Goal: Information Seeking & Learning: Learn about a topic

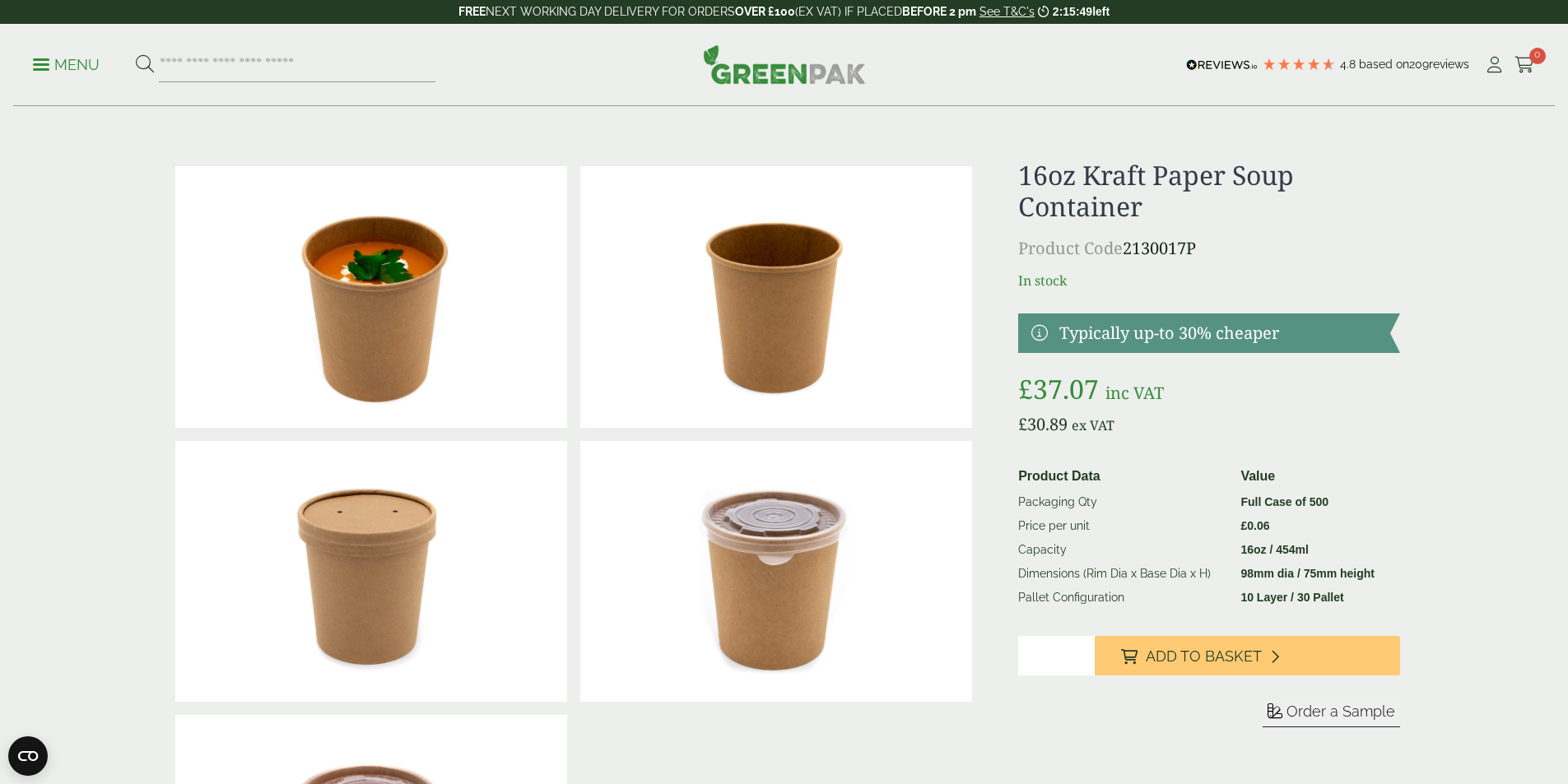
click at [43, 62] on p "Menu" at bounding box center [66, 64] width 67 height 19
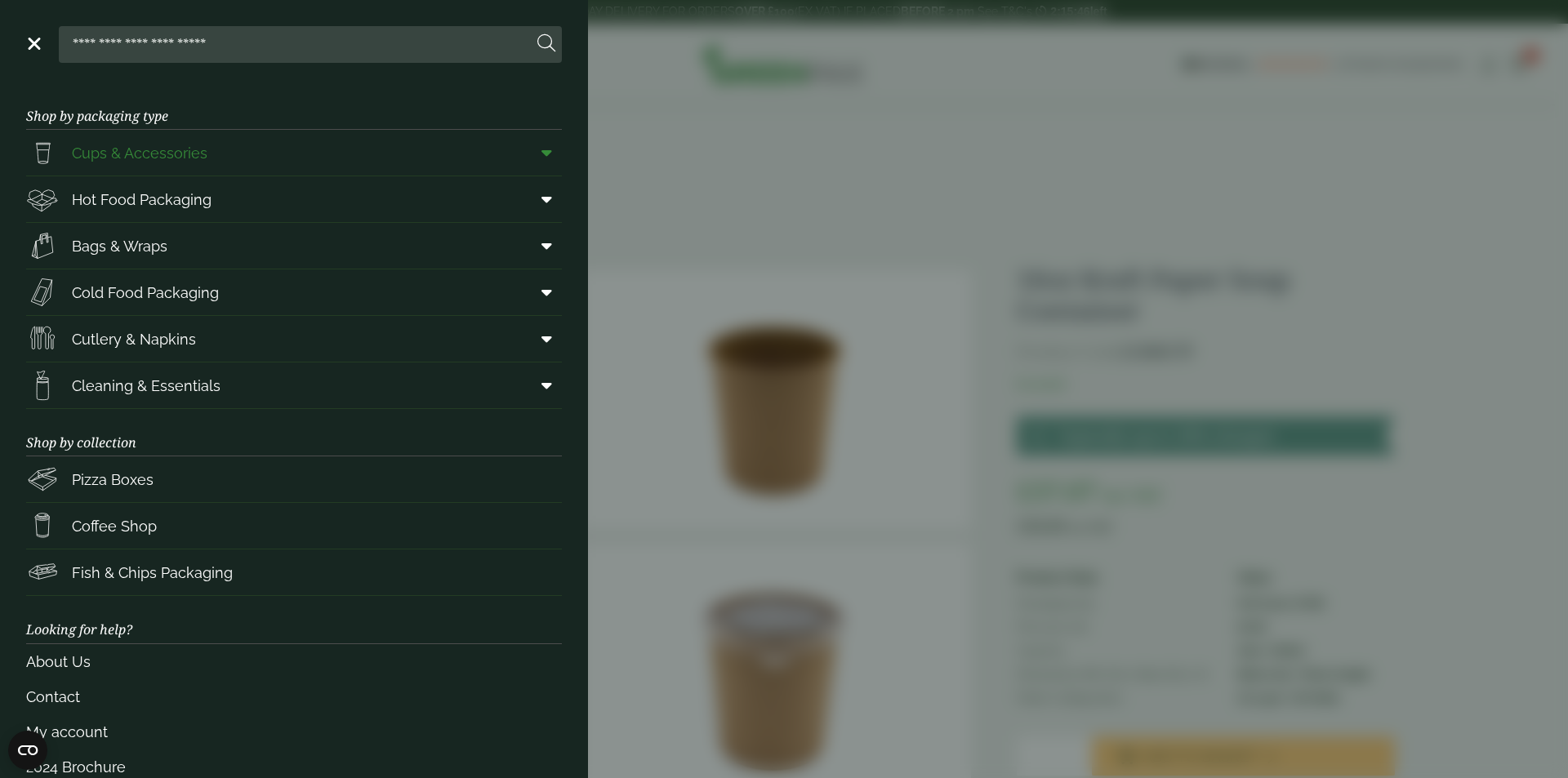
click at [525, 148] on span at bounding box center [544, 152] width 37 height 31
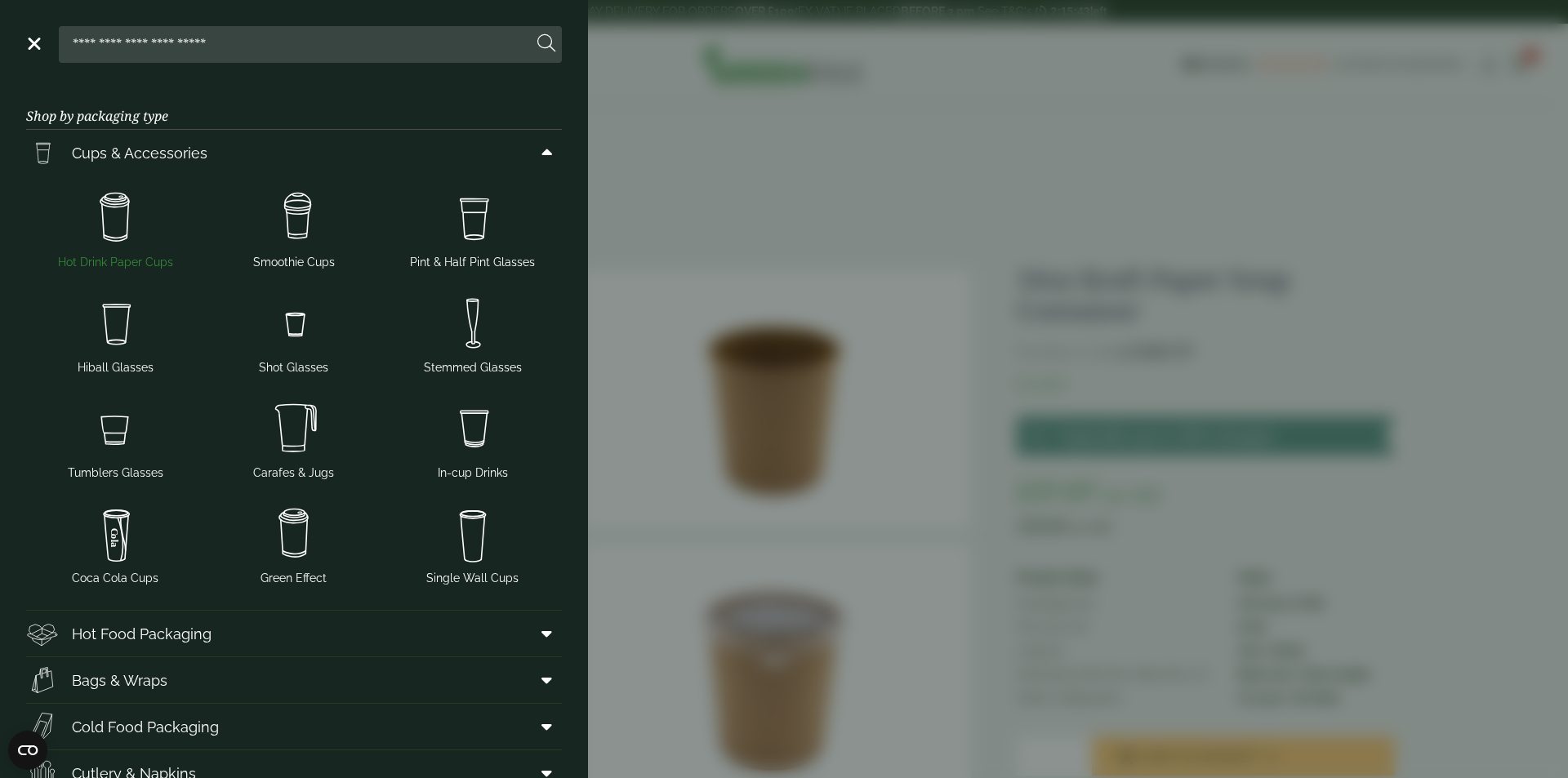
click at [110, 212] on img at bounding box center [115, 218] width 165 height 66
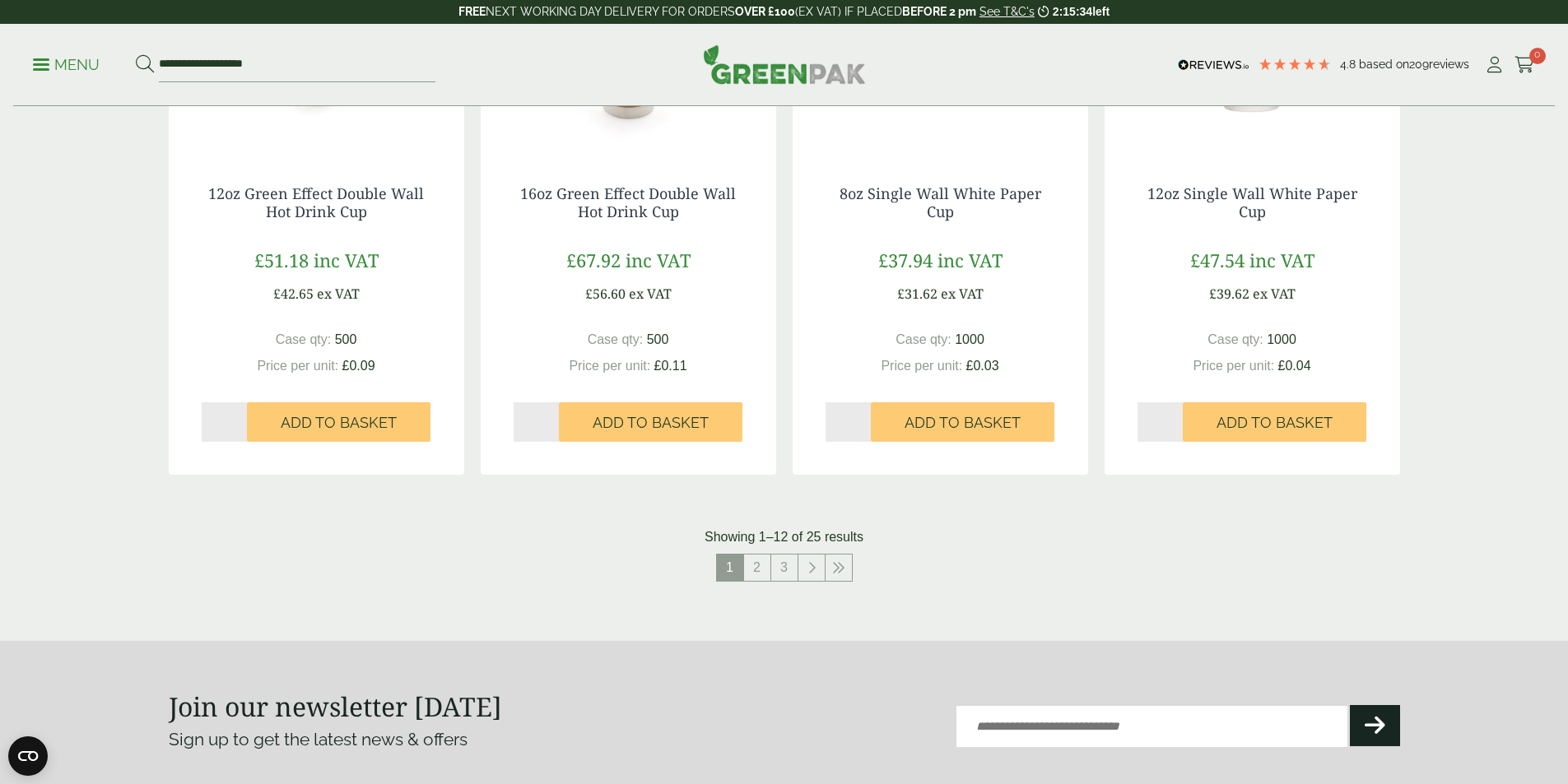
scroll to position [1563, 0]
click at [754, 561] on link "2" at bounding box center [757, 567] width 26 height 26
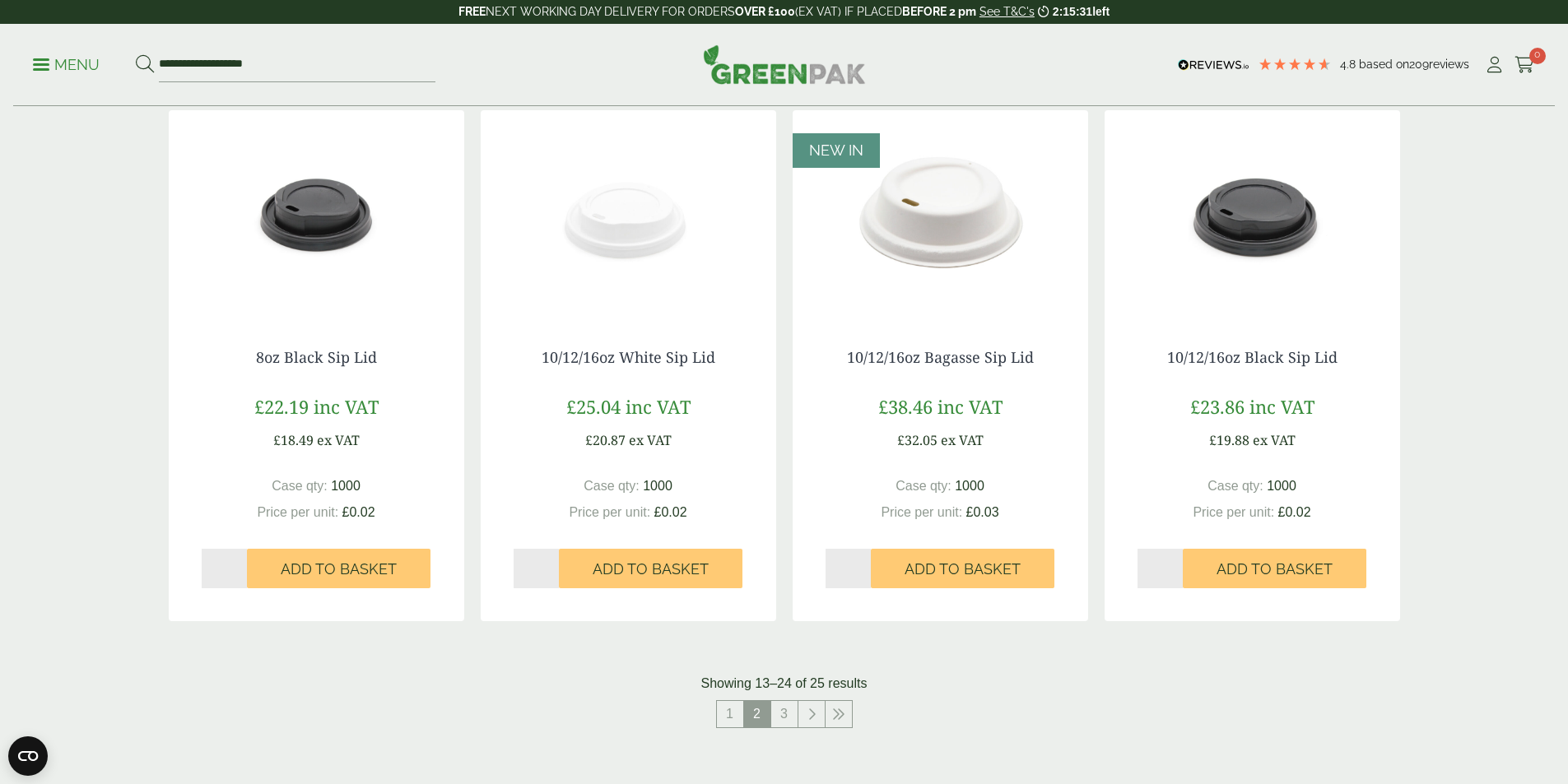
scroll to position [1152, 0]
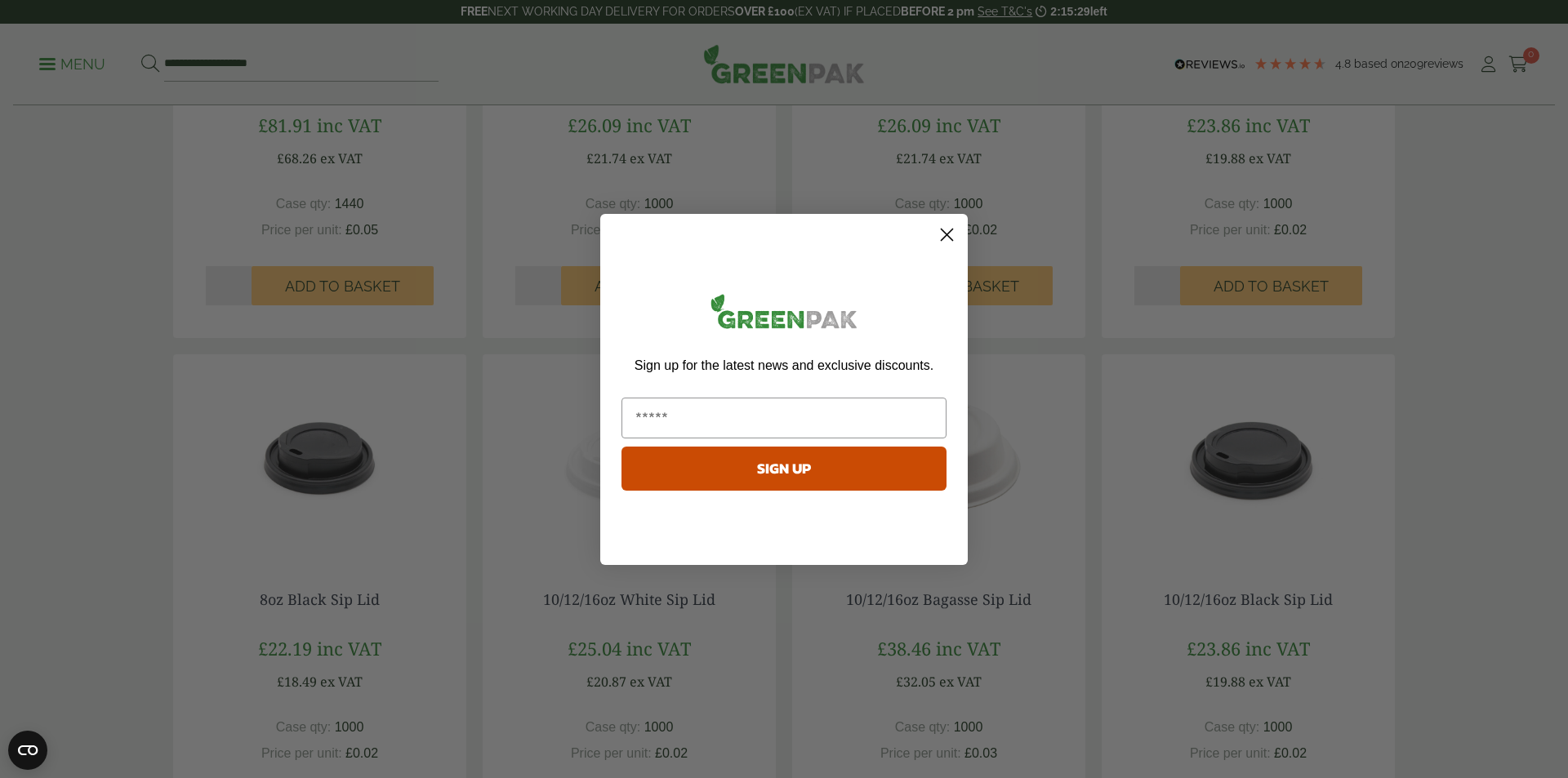
click at [946, 232] on circle "Close dialog" at bounding box center [946, 234] width 27 height 27
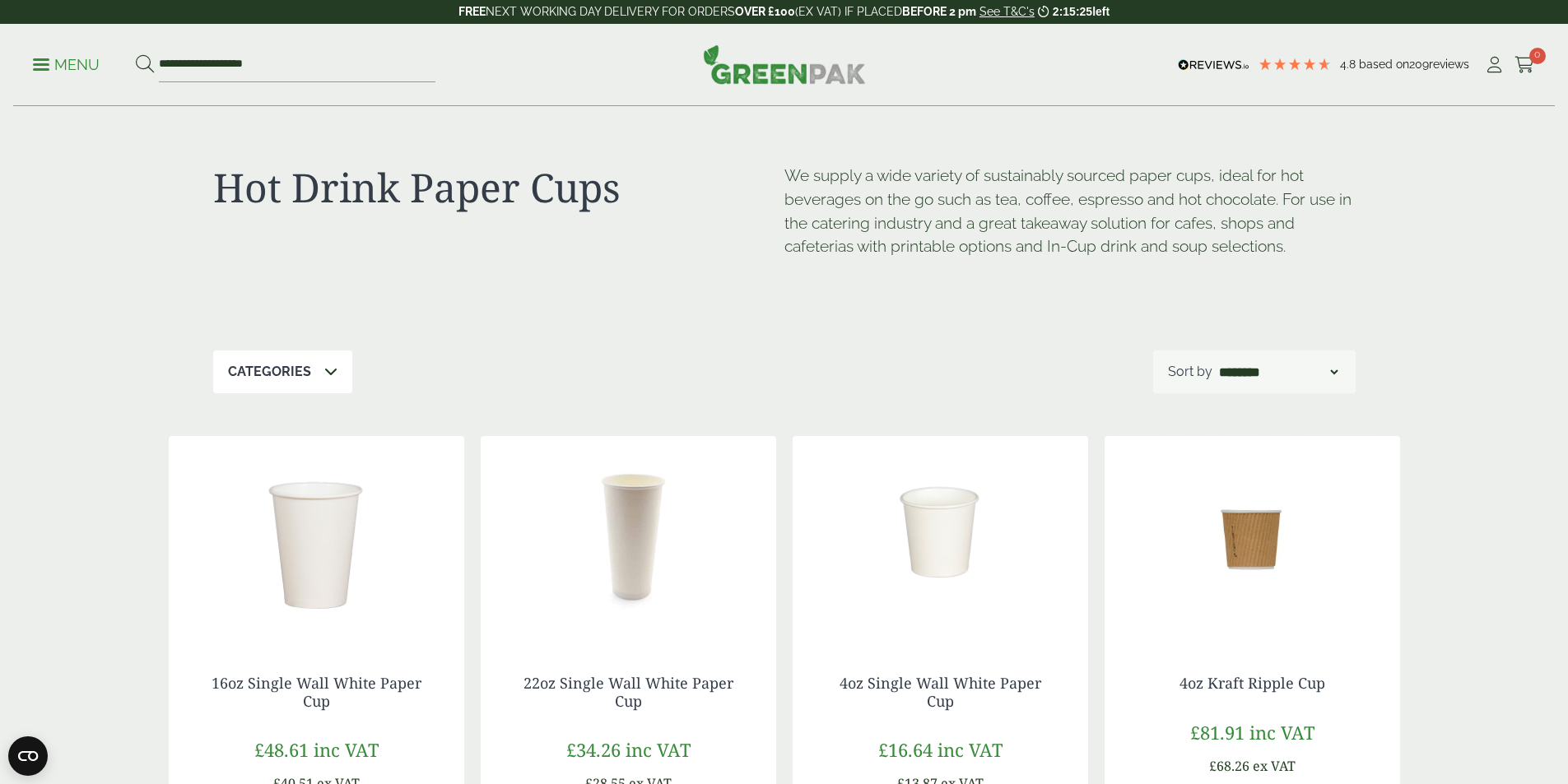
scroll to position [0, 0]
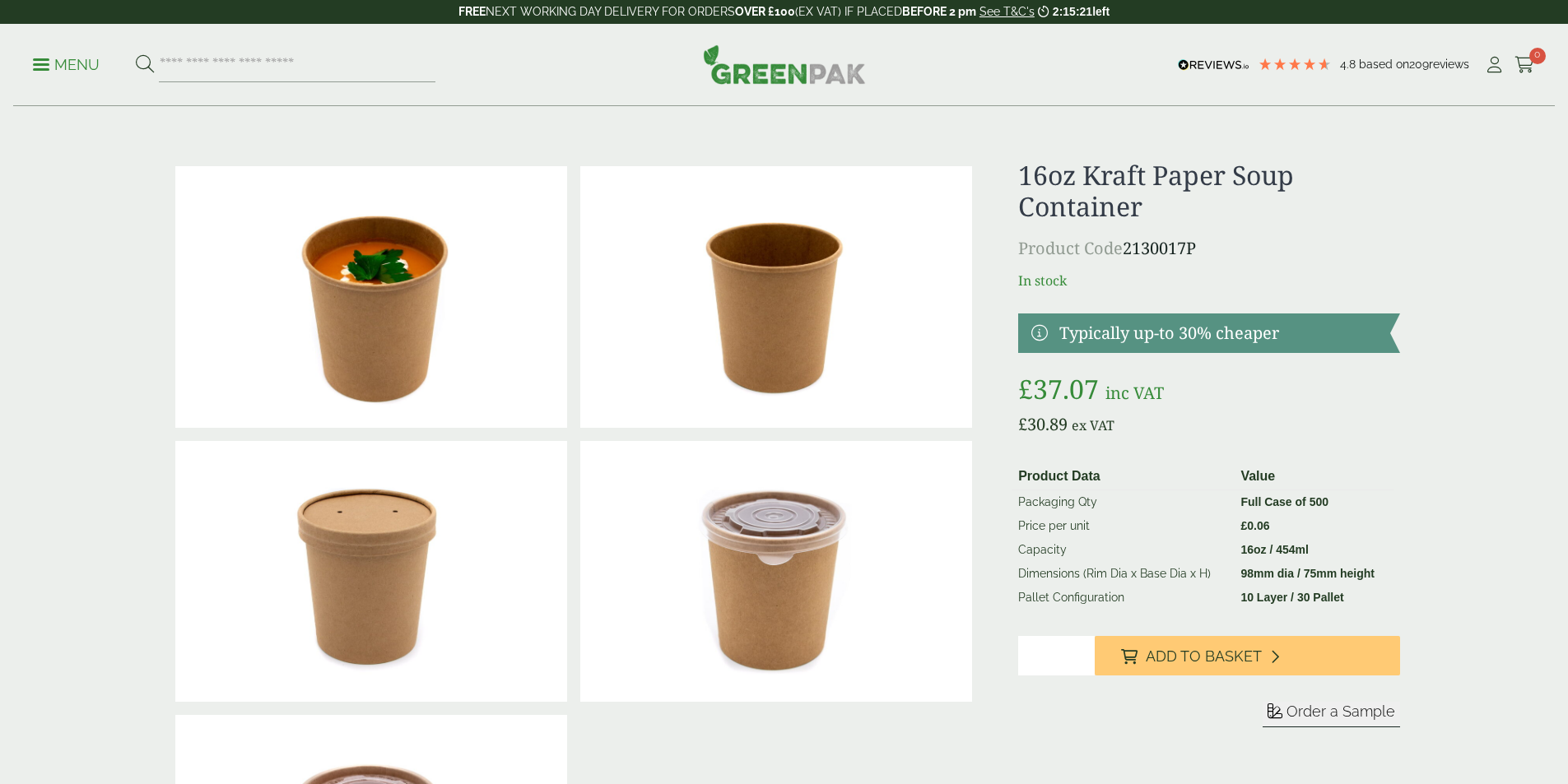
click at [71, 65] on p "Menu" at bounding box center [66, 64] width 67 height 19
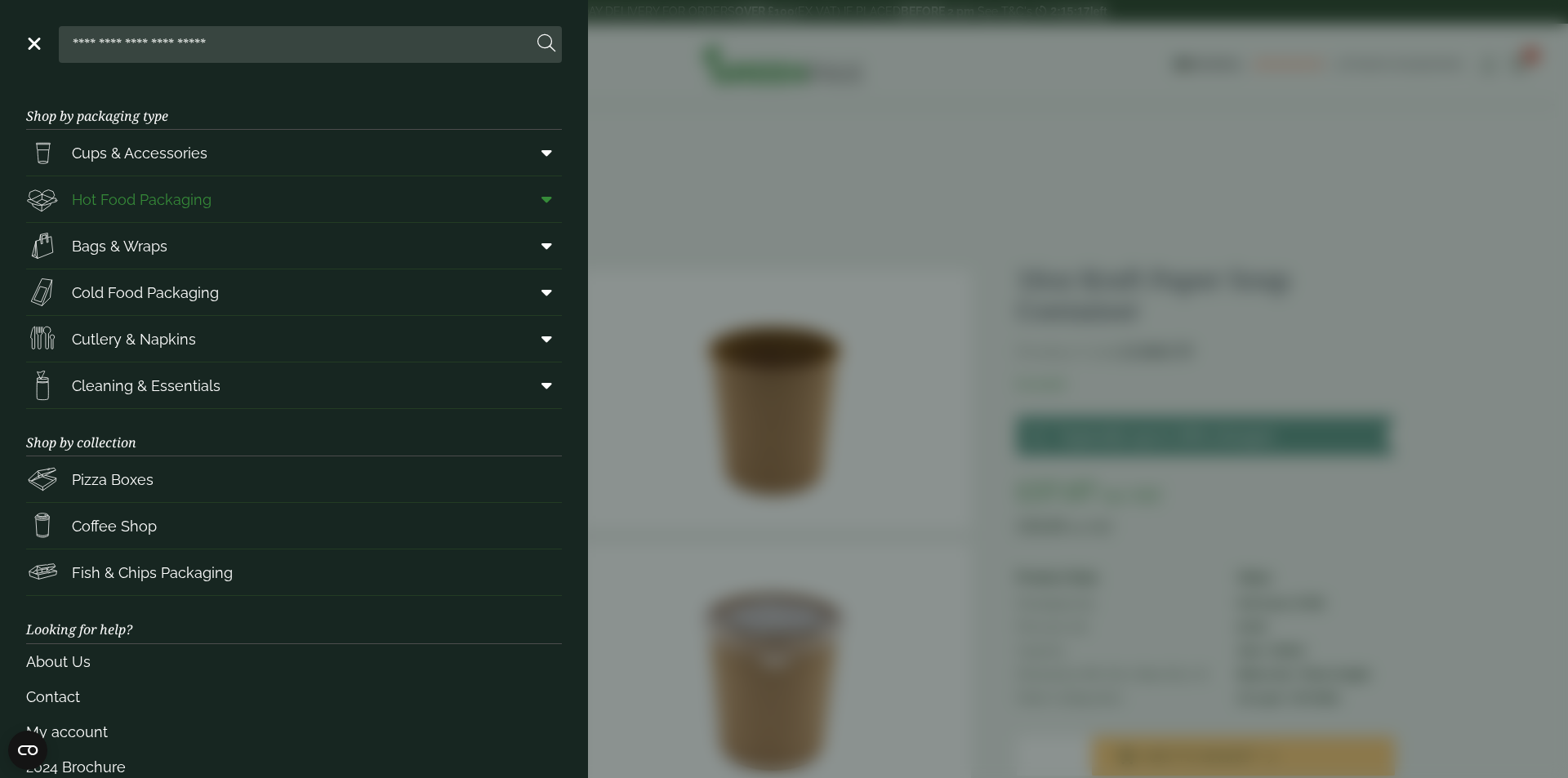
click at [529, 200] on span at bounding box center [544, 199] width 37 height 31
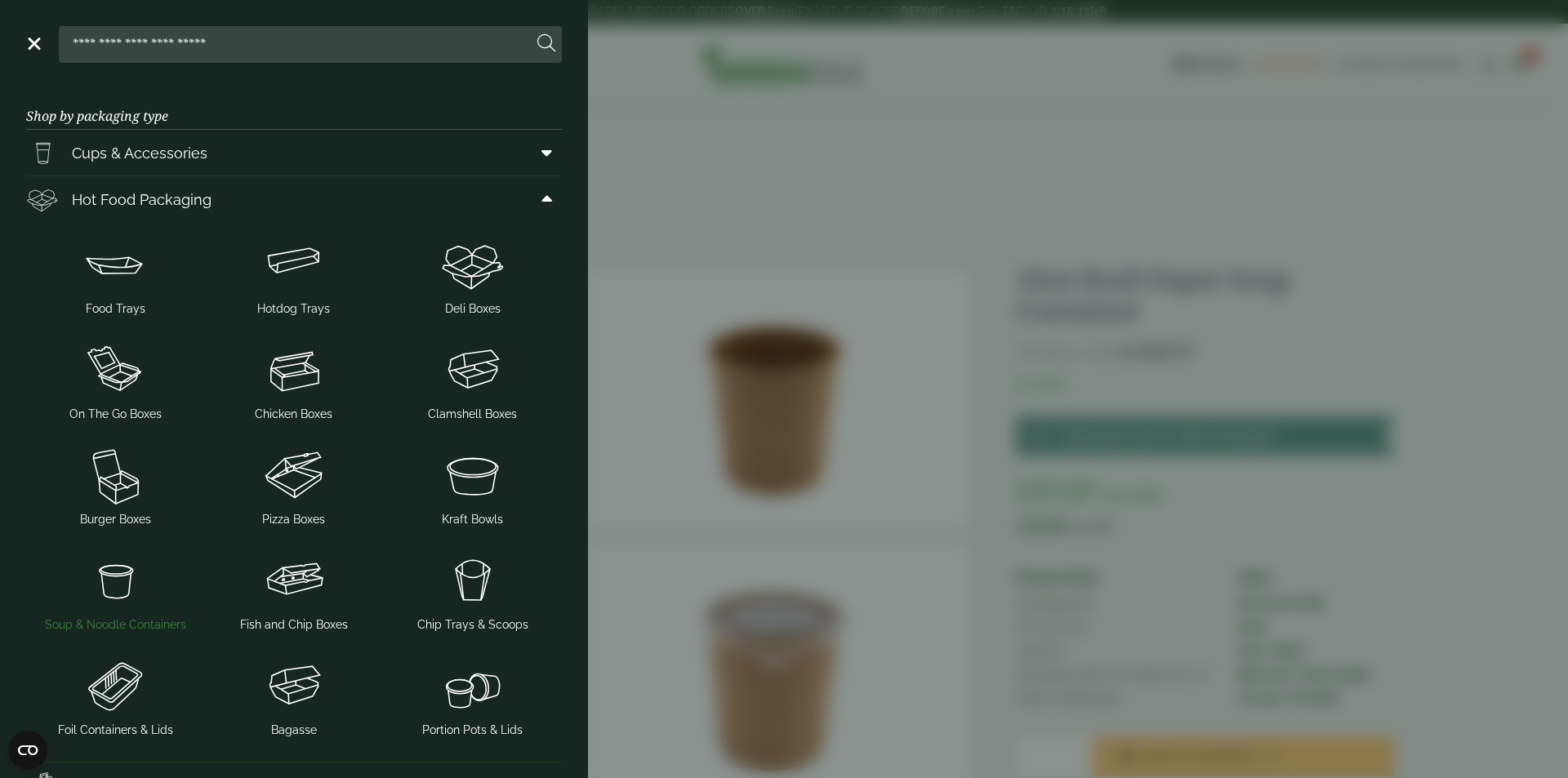
click at [125, 584] on img at bounding box center [115, 580] width 165 height 66
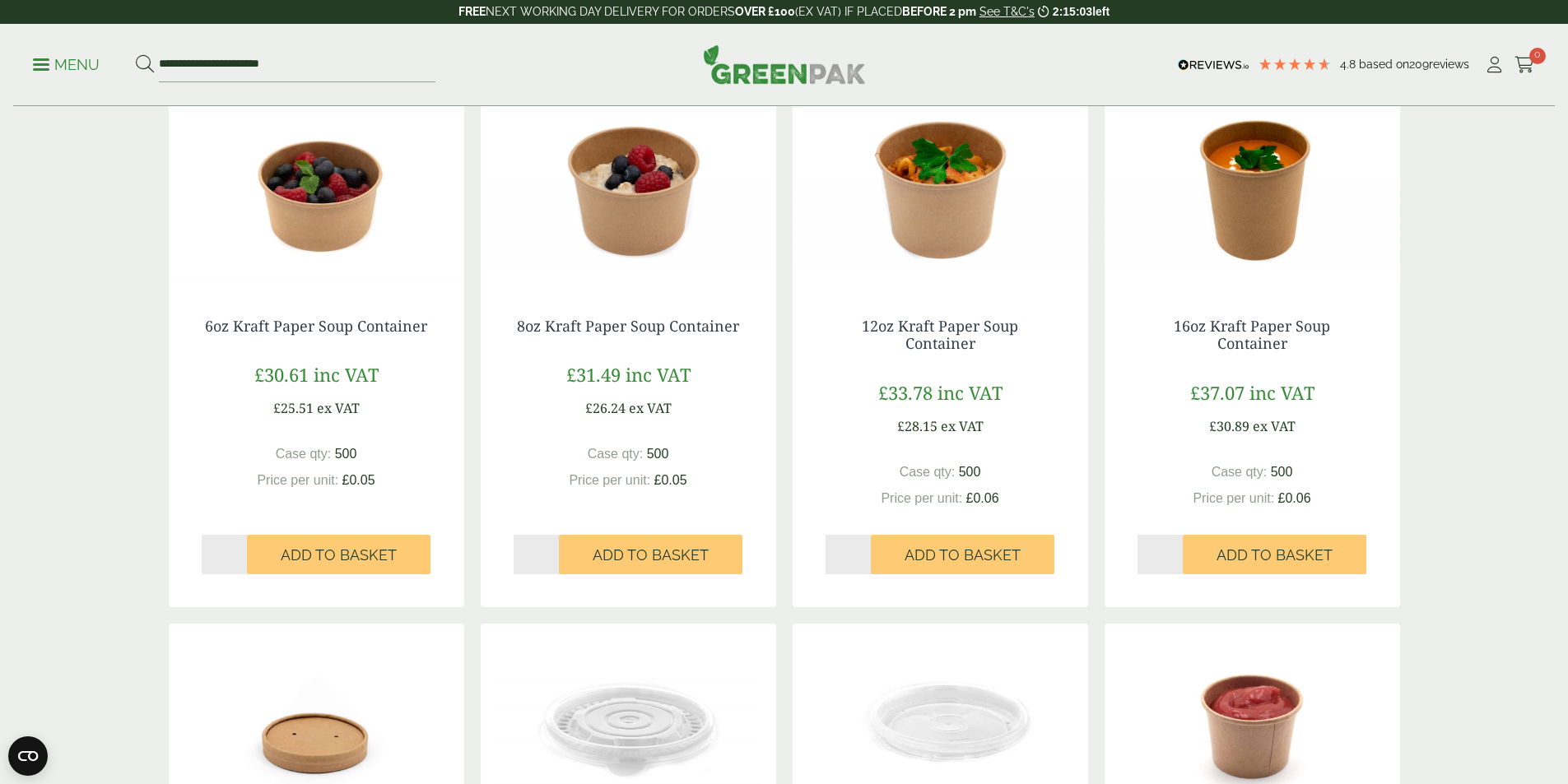
scroll to position [247, 0]
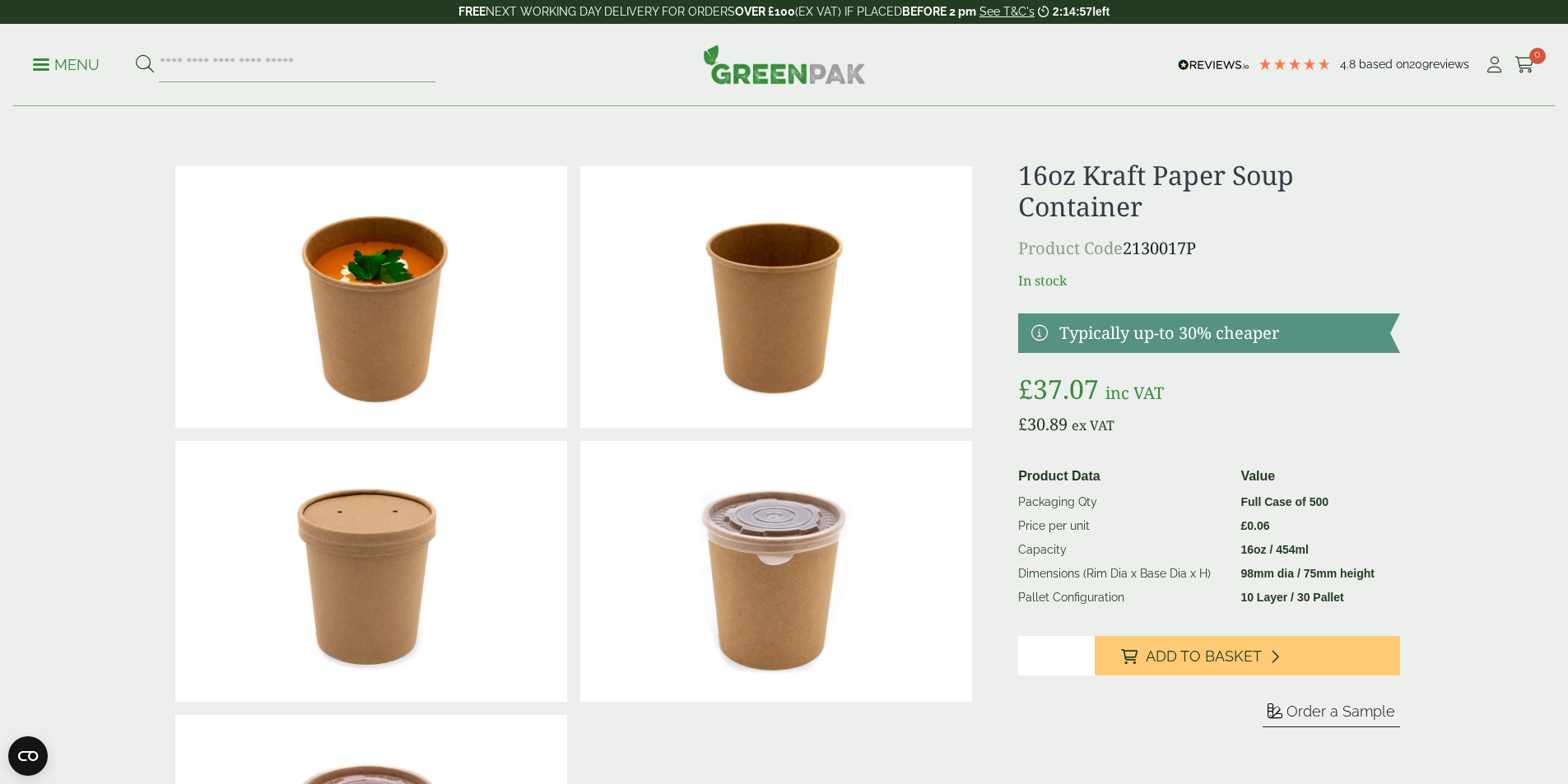
click at [54, 61] on p "Menu" at bounding box center [66, 64] width 67 height 19
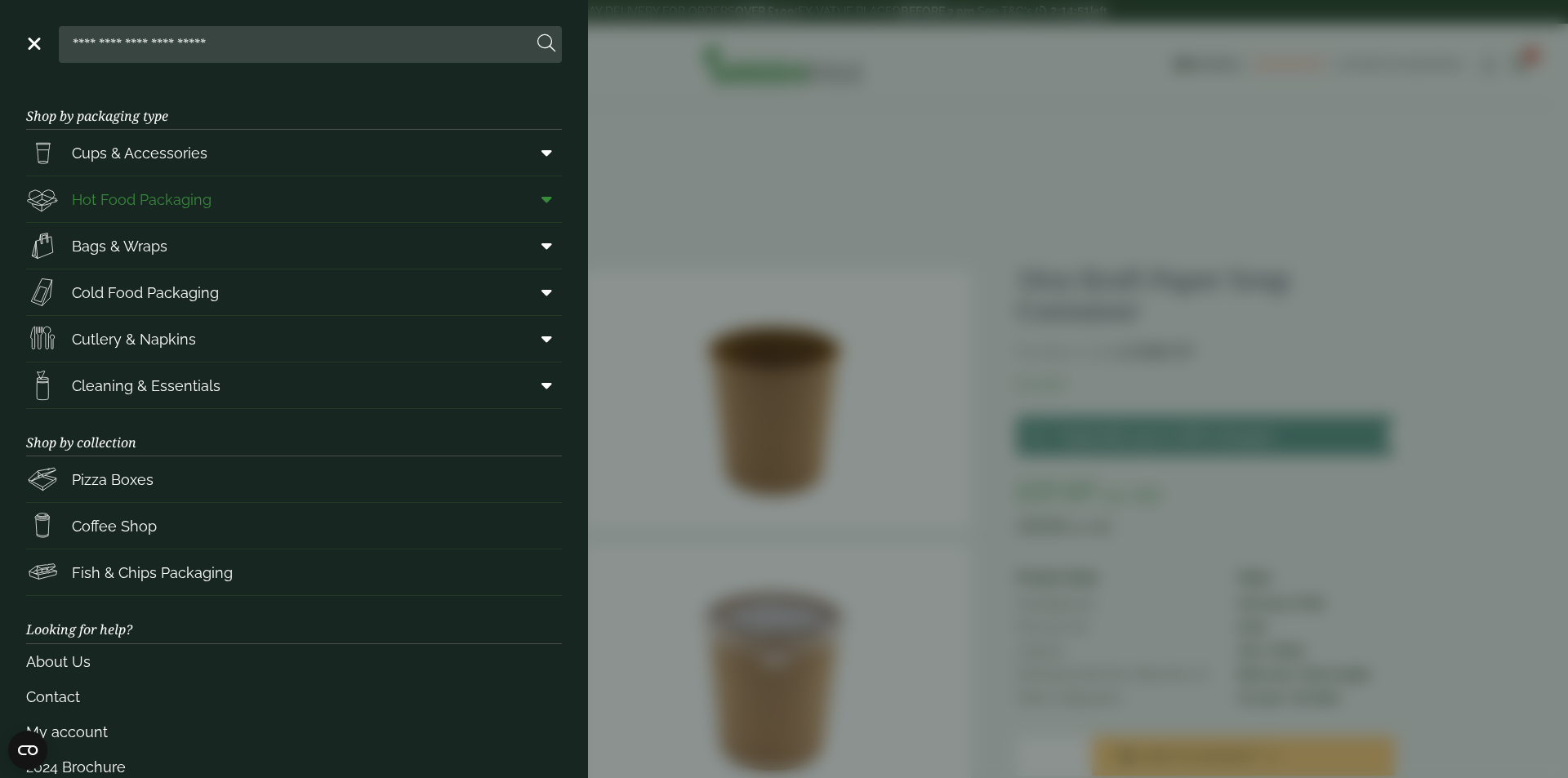
click at [541, 195] on icon at bounding box center [546, 199] width 11 height 17
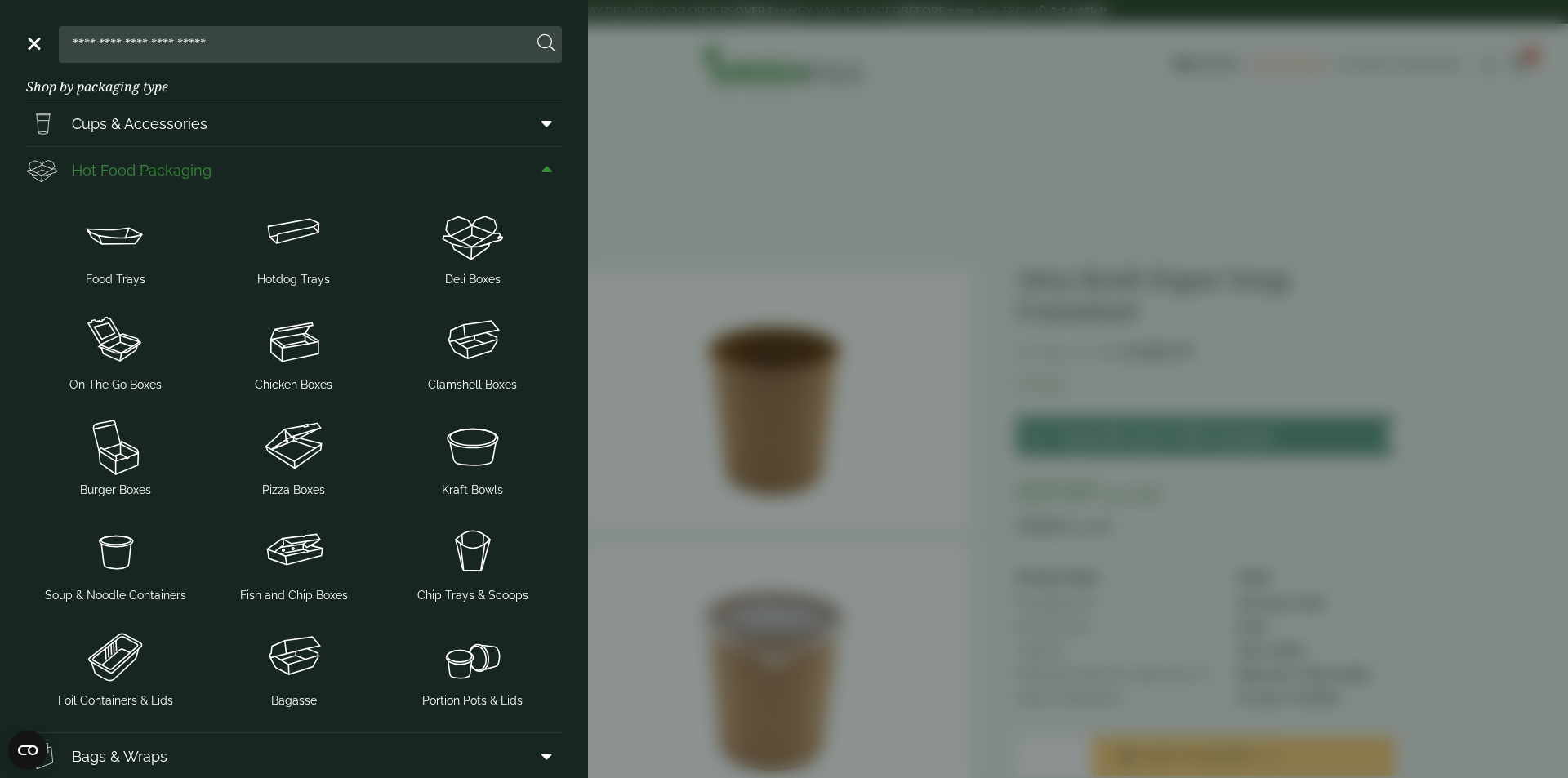
scroll to position [81, 0]
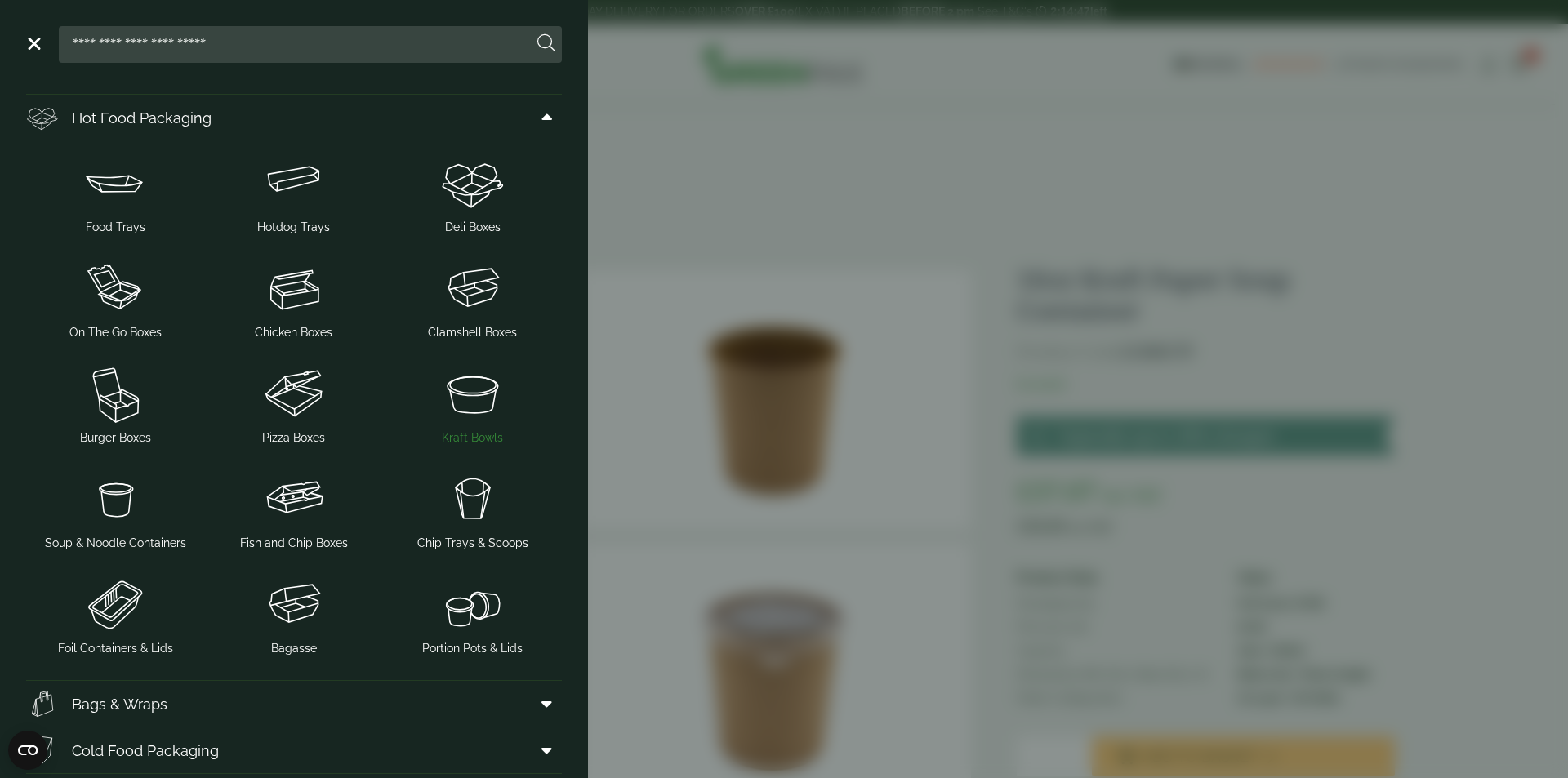
click at [456, 431] on span "Kraft Bowls" at bounding box center [473, 438] width 61 height 18
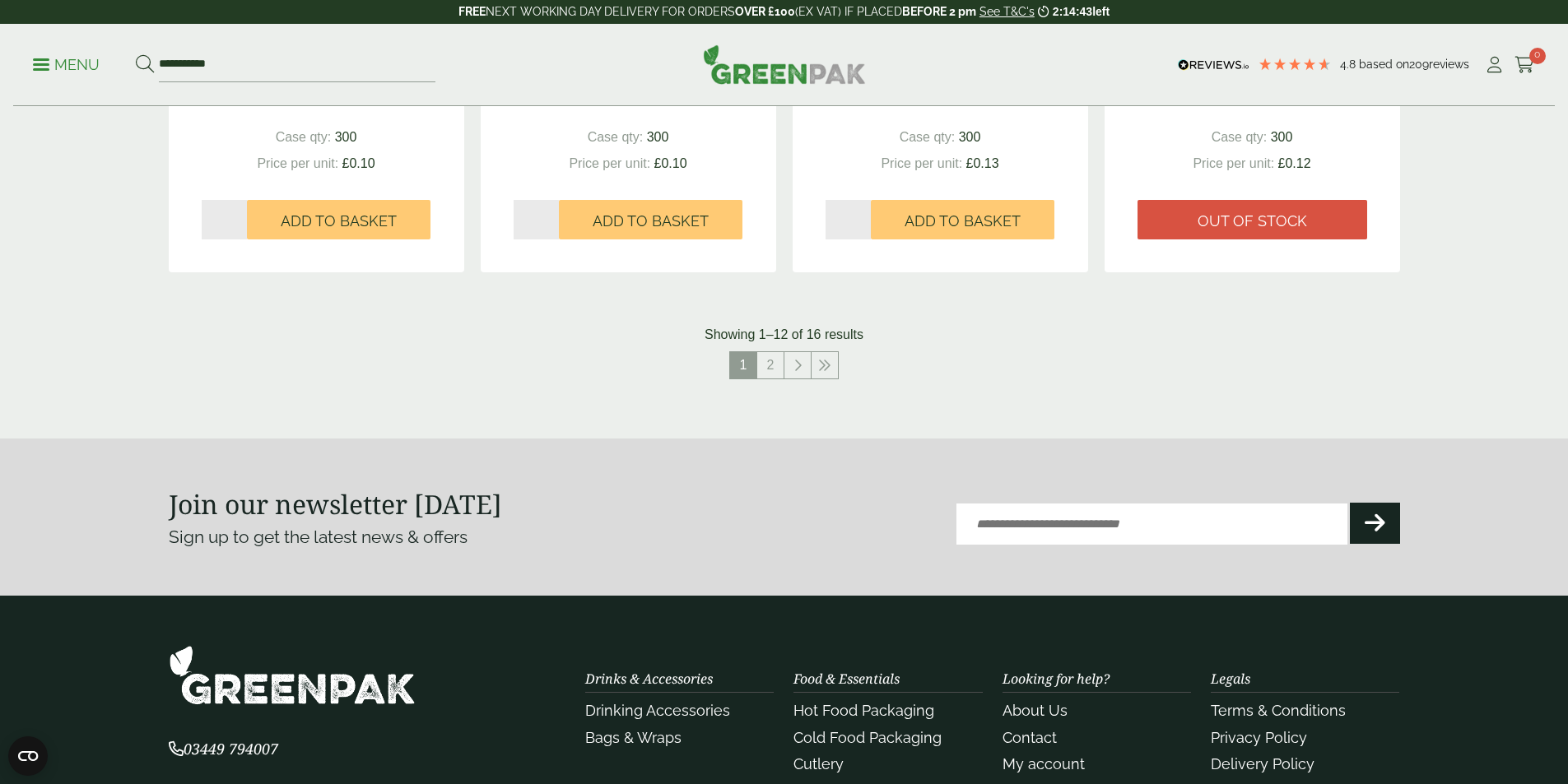
scroll to position [1975, 0]
